Goal: Information Seeking & Learning: Check status

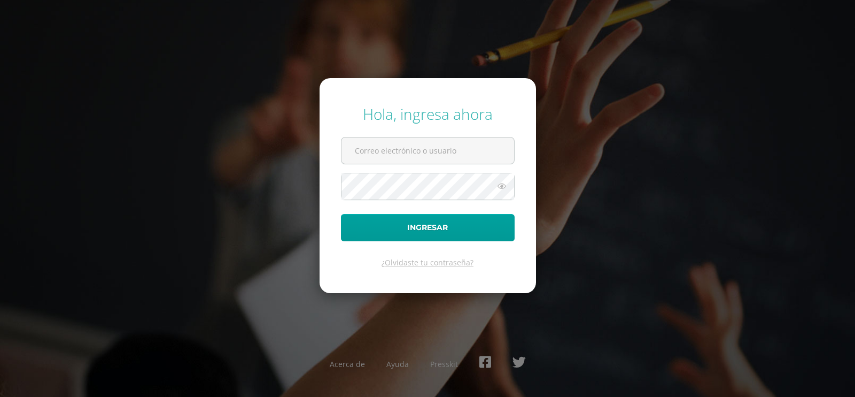
type input "[EMAIL_ADDRESS][DOMAIN_NAME]"
click at [375, 242] on form "Hola, ingresa ahora dinacabrera@osoriosandoval.edu.gt Ingresar ¿Olvidaste tu co…" at bounding box center [428, 185] width 216 height 215
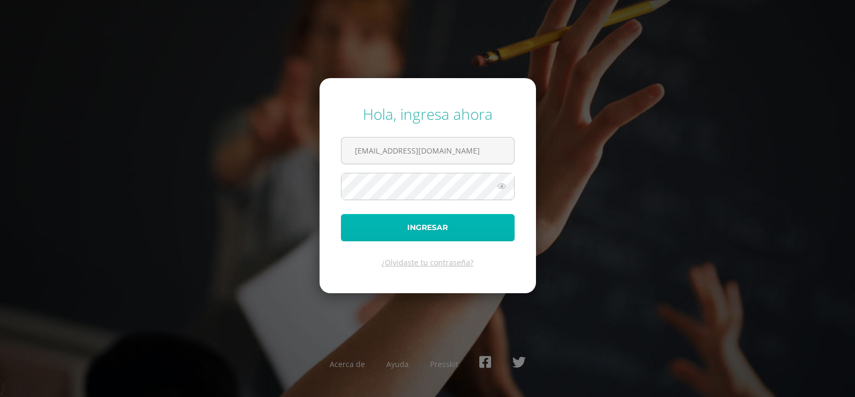
click at [378, 224] on button "Ingresar" at bounding box center [428, 227] width 174 height 27
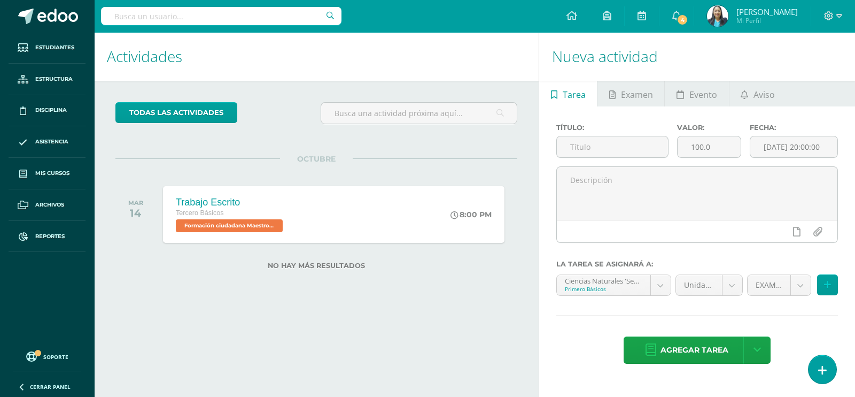
click at [147, 12] on input "text" at bounding box center [221, 16] width 240 height 18
type input "[PERSON_NAME]"
click at [211, 19] on input "[PERSON_NAME]" at bounding box center [221, 16] width 240 height 18
drag, startPoint x: 160, startPoint y: 18, endPoint x: 108, endPoint y: 29, distance: 52.9
click at [108, 29] on div "[PERSON_NAME]" at bounding box center [221, 16] width 240 height 32
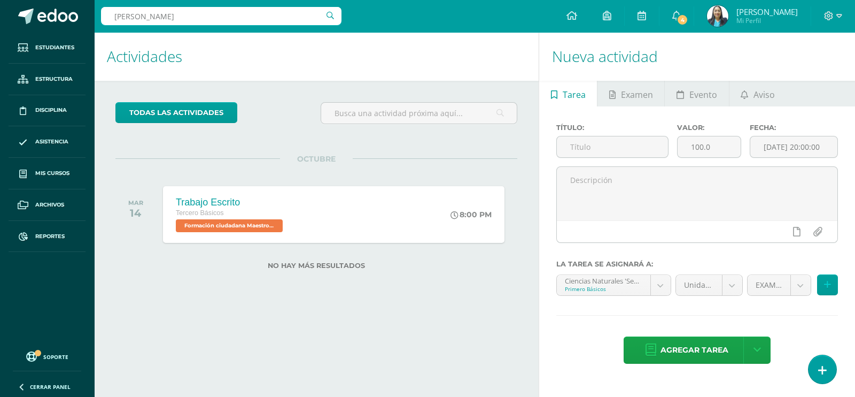
type input "[PERSON_NAME]"
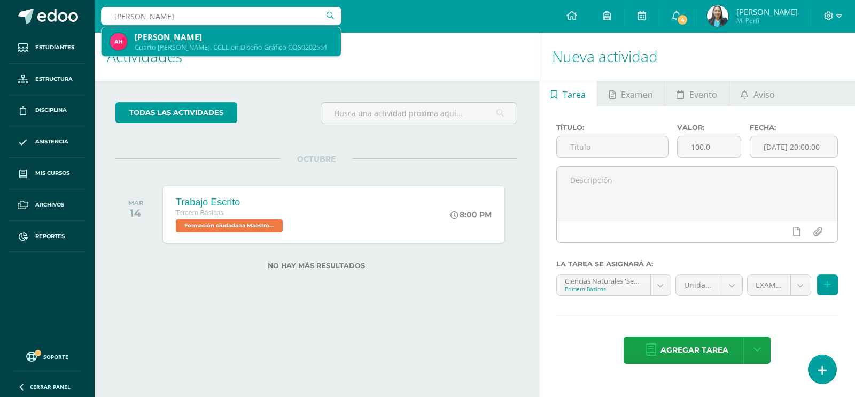
click at [144, 32] on div "[PERSON_NAME]" at bounding box center [234, 37] width 198 height 11
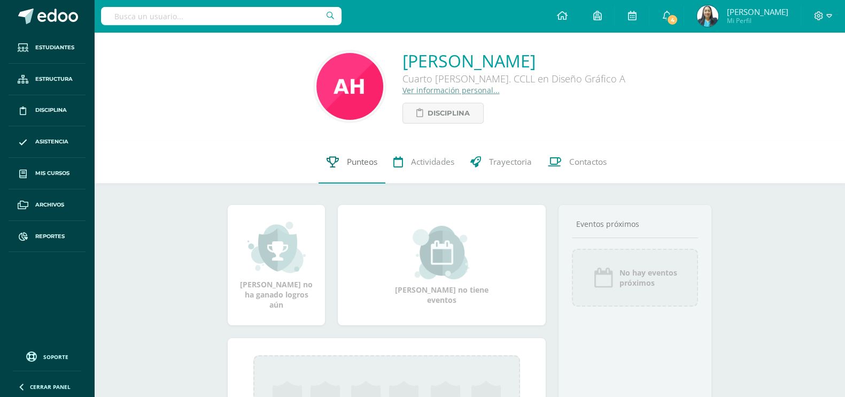
click at [362, 164] on span "Punteos" at bounding box center [362, 161] width 30 height 11
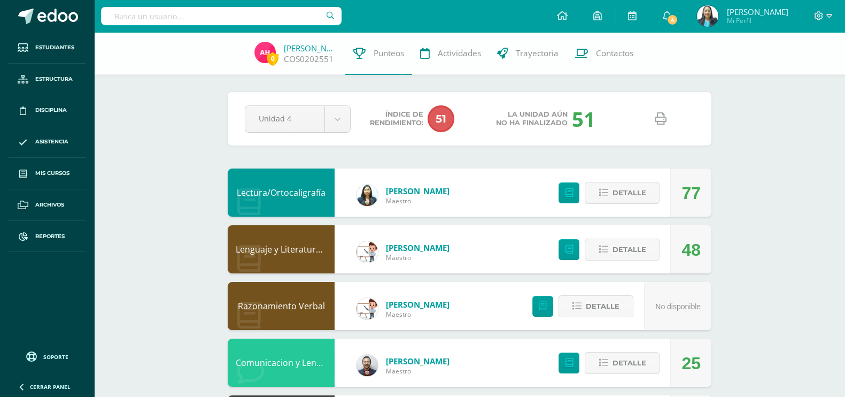
click at [657, 118] on icon at bounding box center [661, 119] width 12 height 12
